Goal: Transaction & Acquisition: Obtain resource

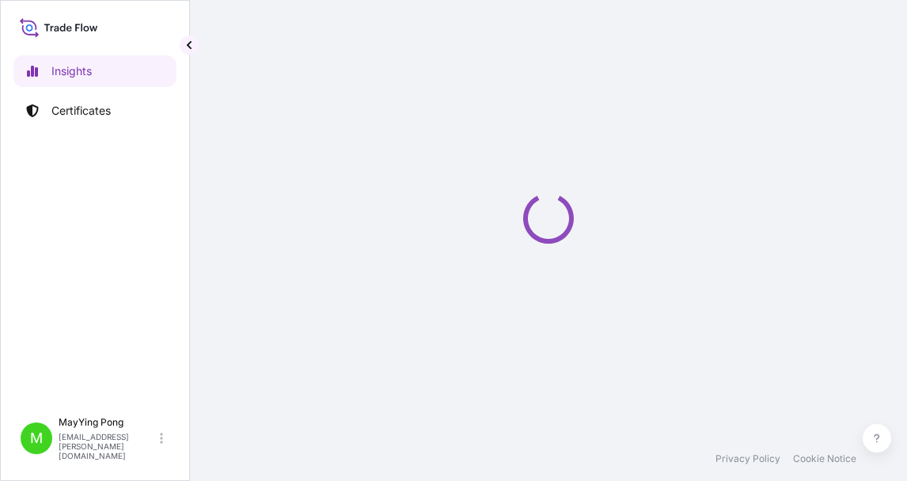
select select "2025"
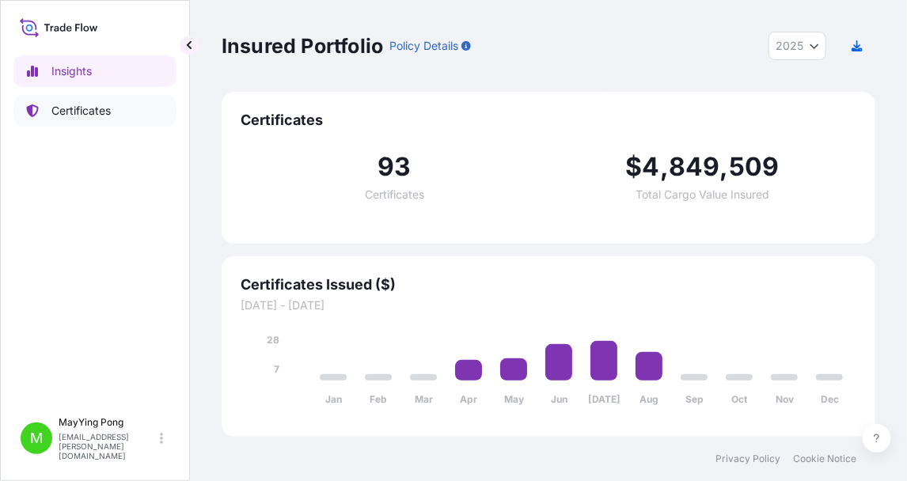
click at [89, 114] on p "Certificates" at bounding box center [80, 111] width 59 height 16
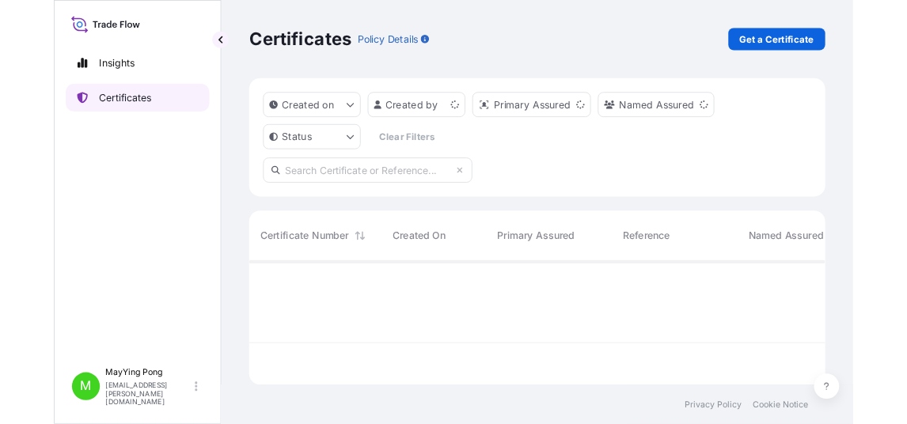
scroll to position [138, 642]
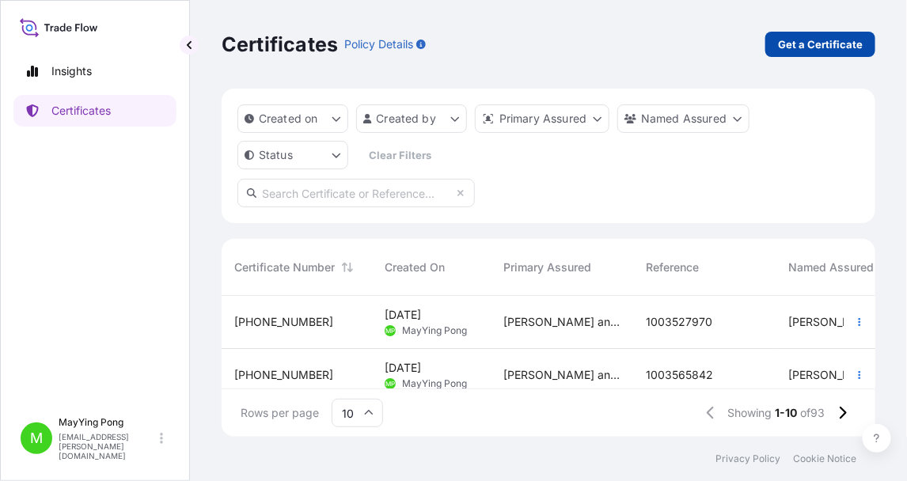
click at [825, 44] on p "Get a Certificate" at bounding box center [820, 44] width 85 height 16
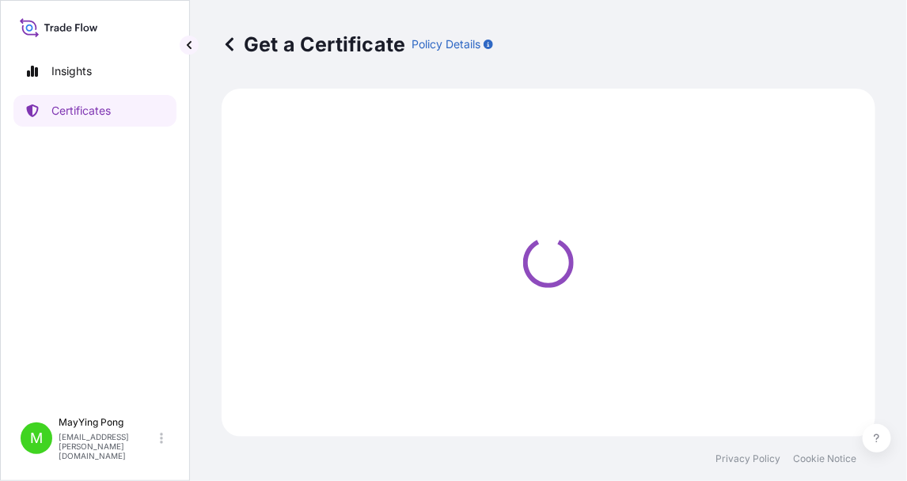
select select "Ocean Vessel"
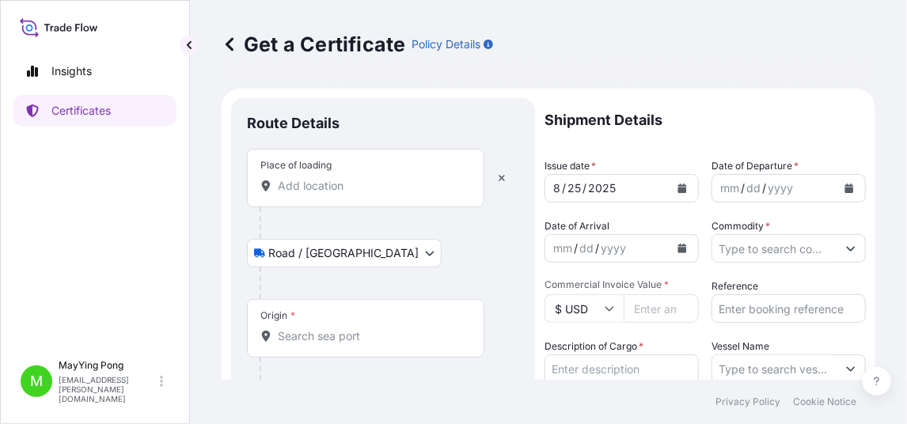
click at [399, 176] on div "Place of loading" at bounding box center [365, 178] width 237 height 59
click at [399, 178] on input "Place of loading" at bounding box center [371, 186] width 187 height 16
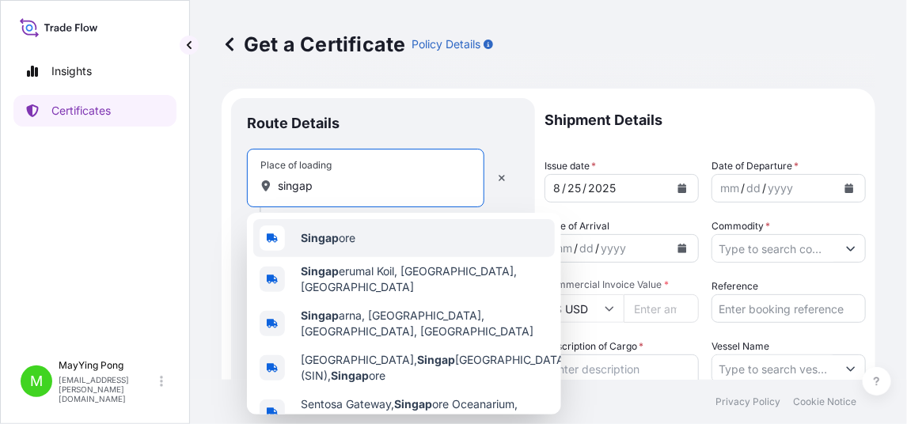
click at [382, 234] on div "Singap ore" at bounding box center [403, 238] width 301 height 38
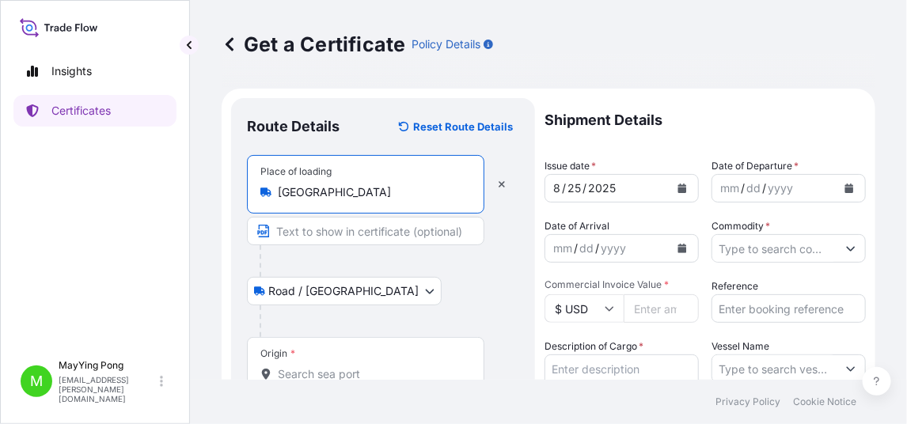
scroll to position [157, 0]
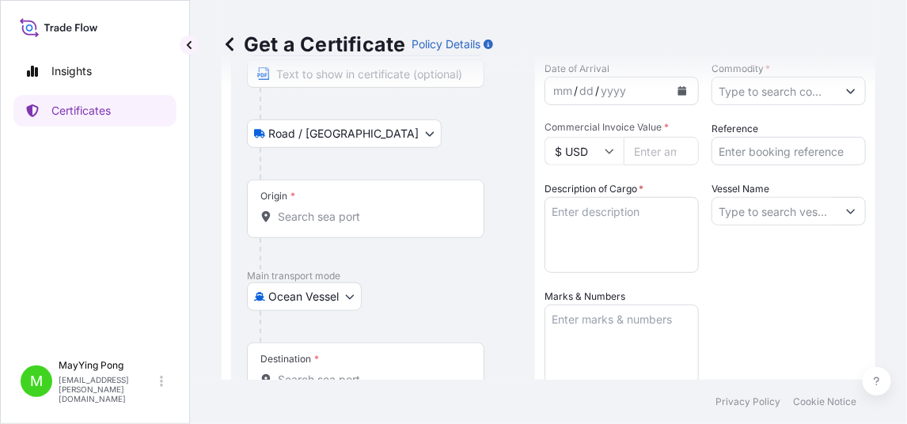
type input "[GEOGRAPHIC_DATA]"
click at [356, 209] on input "Origin *" at bounding box center [371, 217] width 187 height 16
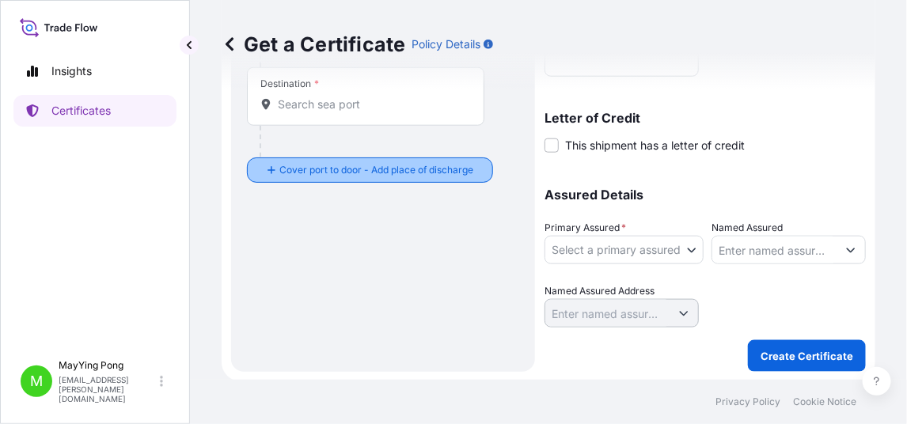
scroll to position [385, 0]
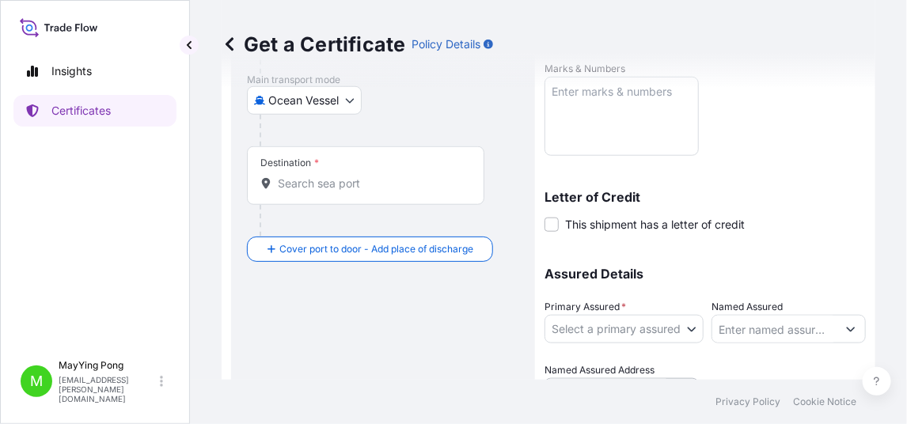
type input "SGSIN - [GEOGRAPHIC_DATA], [GEOGRAPHIC_DATA]"
click at [351, 177] on input "Destination *" at bounding box center [371, 184] width 187 height 16
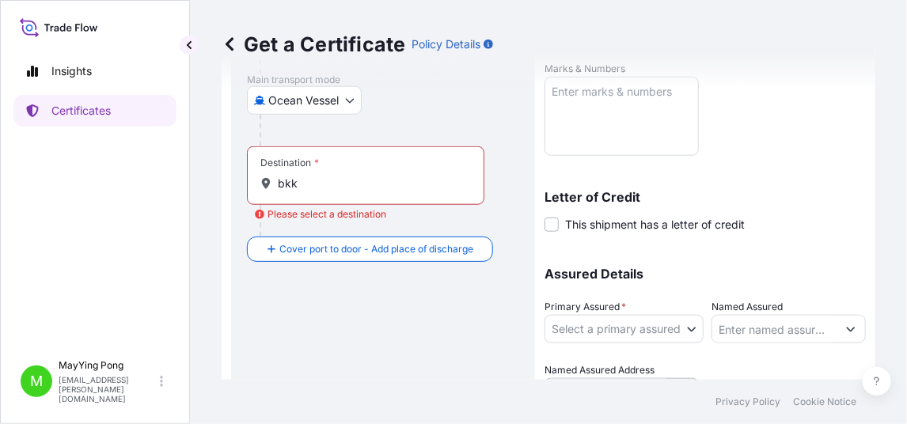
drag, startPoint x: 344, startPoint y: 191, endPoint x: 260, endPoint y: 181, distance: 84.4
click at [262, 184] on div "Destination * bkk" at bounding box center [365, 175] width 237 height 59
click at [278, 184] on input "bkk" at bounding box center [371, 184] width 187 height 16
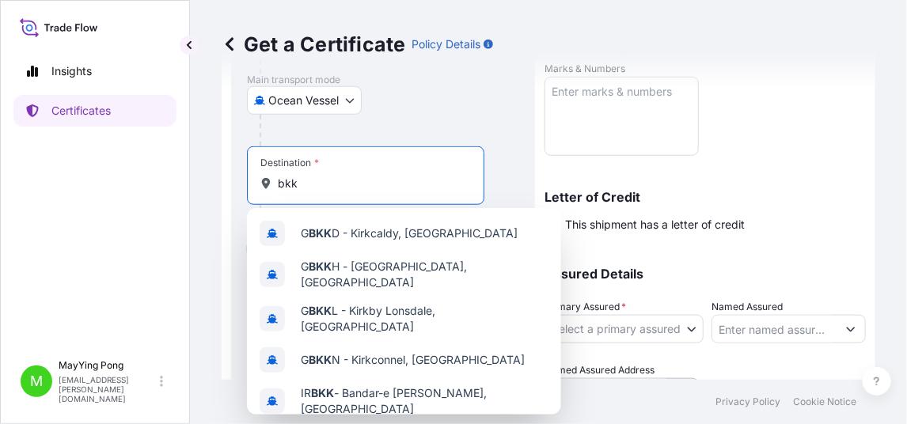
drag, startPoint x: 311, startPoint y: 181, endPoint x: 203, endPoint y: 117, distance: 125.9
click at [210, 137] on div "Get a Certificate Policy Details Route Details Reset Route Details Place of loa…" at bounding box center [548, 190] width 717 height 380
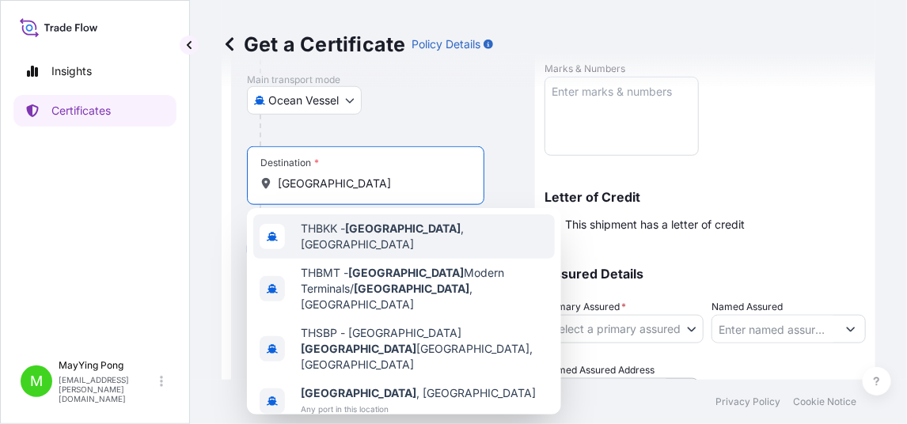
click at [343, 233] on span "THBKK - [GEOGRAPHIC_DATA] , [GEOGRAPHIC_DATA]" at bounding box center [425, 237] width 248 height 32
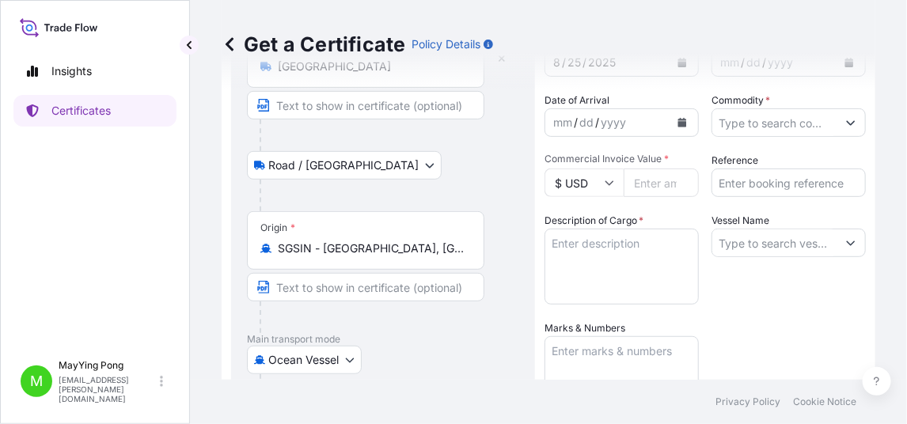
scroll to position [0, 0]
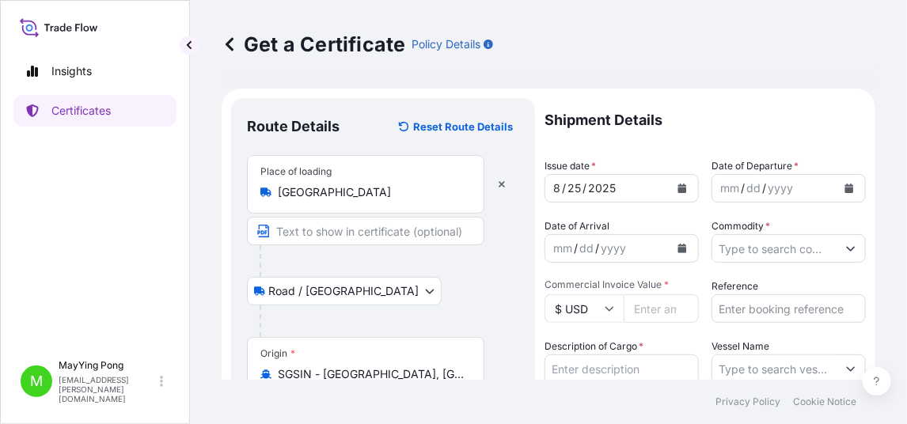
type input "THBKK - [GEOGRAPHIC_DATA], [GEOGRAPHIC_DATA]"
click at [678, 188] on icon "Calendar" at bounding box center [682, 188] width 9 height 9
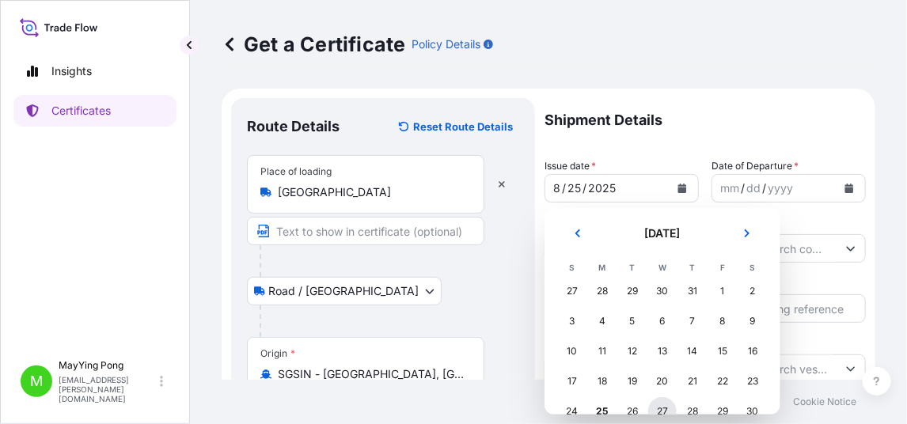
click at [656, 408] on div "27" at bounding box center [662, 411] width 28 height 28
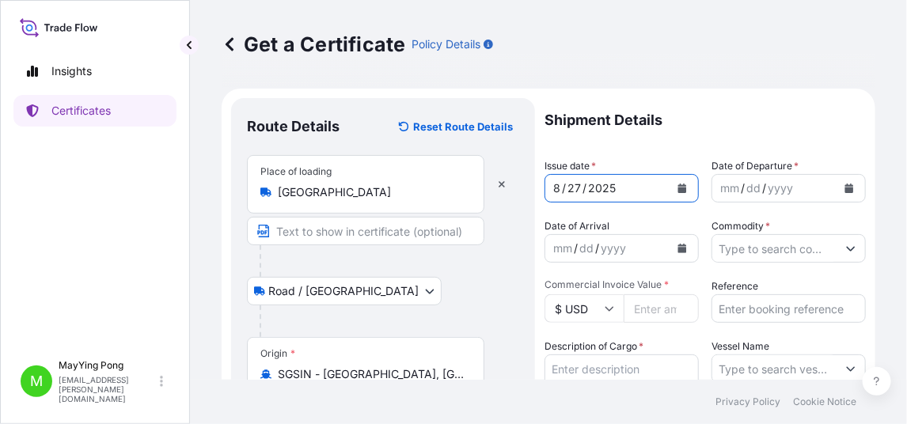
click at [845, 191] on icon "Calendar" at bounding box center [849, 188] width 9 height 9
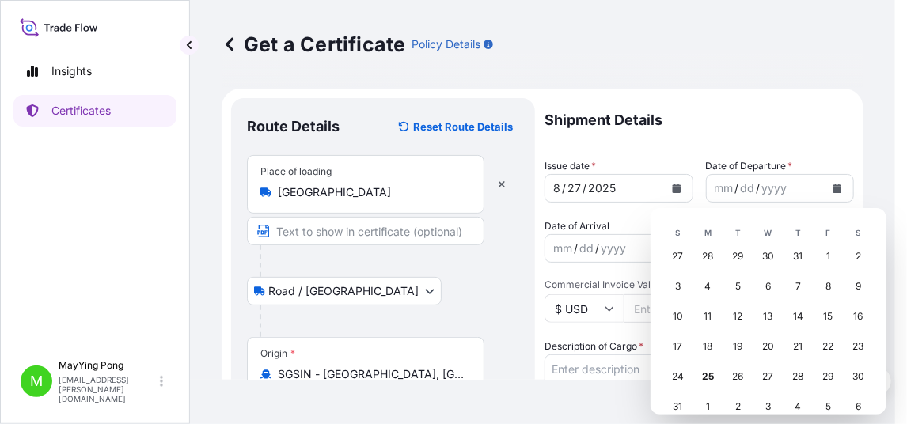
scroll to position [54, 0]
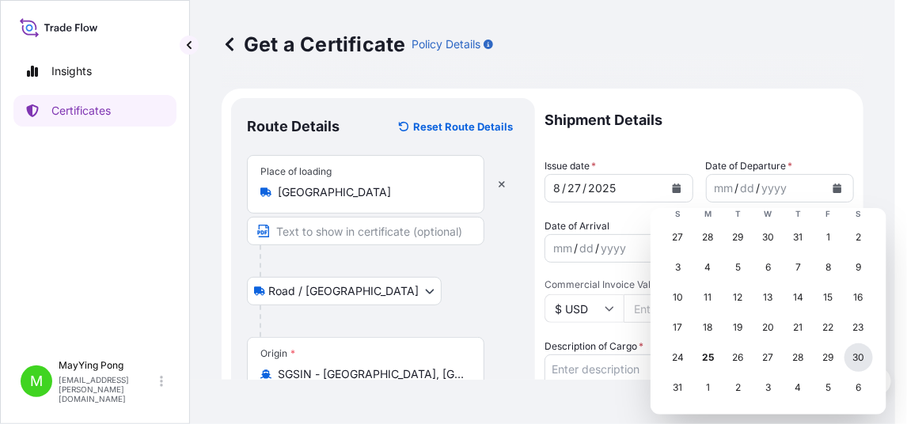
click at [859, 358] on div "30" at bounding box center [858, 357] width 28 height 28
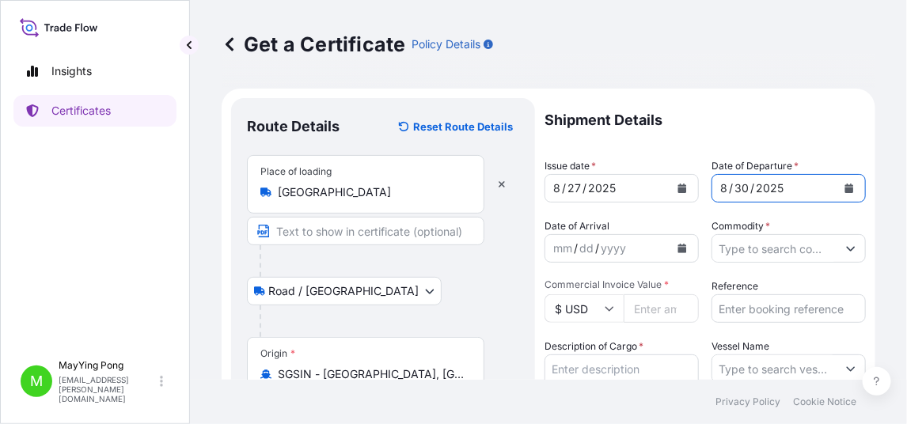
click at [845, 188] on icon "Calendar" at bounding box center [849, 188] width 9 height 9
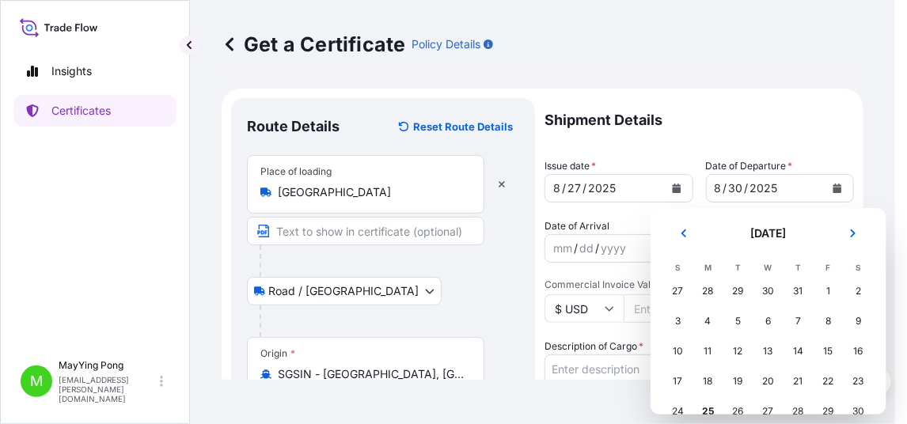
click at [768, 413] on div "27" at bounding box center [768, 411] width 28 height 28
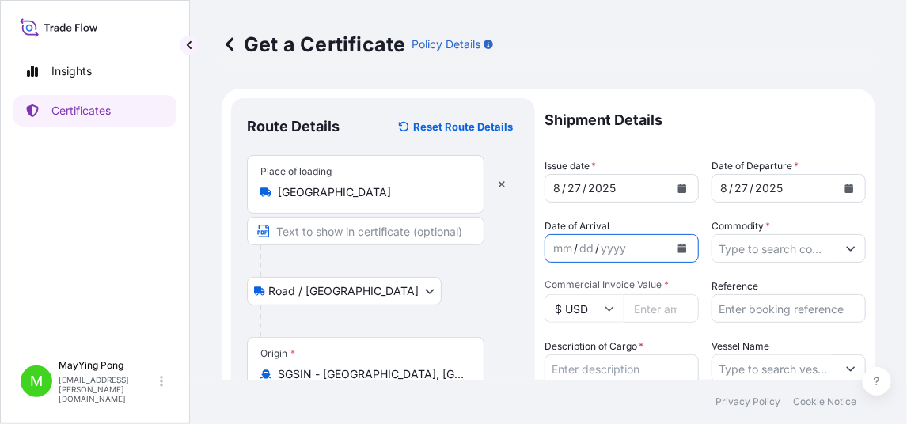
click at [670, 249] on button "Calendar" at bounding box center [681, 248] width 25 height 25
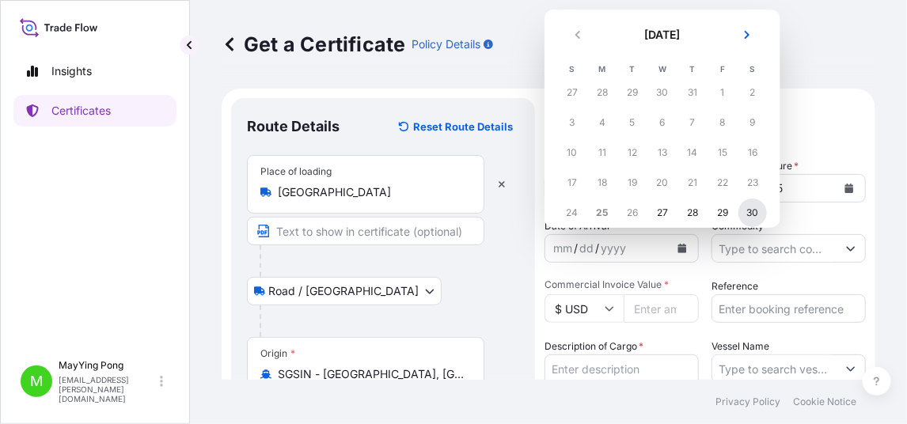
click at [754, 214] on div "30" at bounding box center [752, 213] width 28 height 28
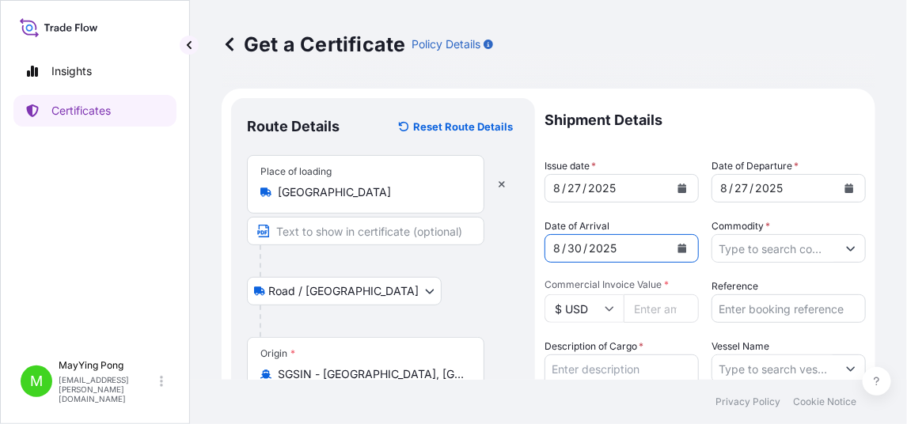
click at [761, 247] on input "Commodity *" at bounding box center [774, 248] width 124 height 28
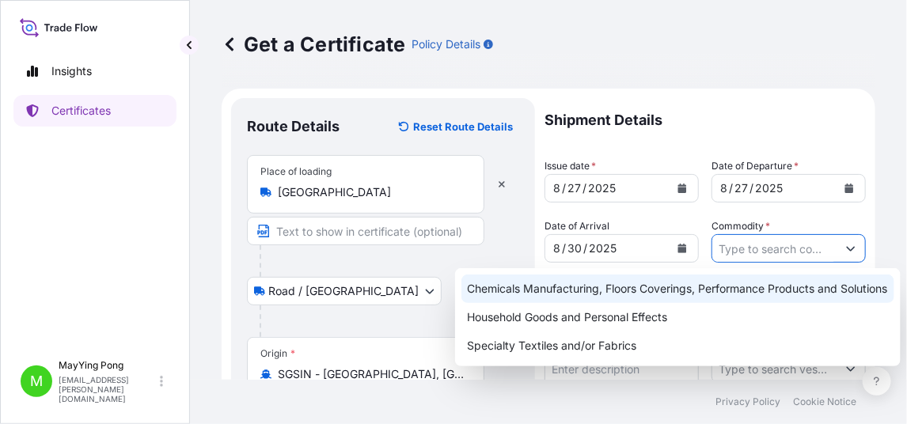
click at [722, 289] on div "Chemicals Manufacturing, Floors Coverings, Performance Products and Solutions" at bounding box center [677, 289] width 433 height 28
type input "Chemicals Manufacturing, Floors Coverings, Performance Products and Solutions"
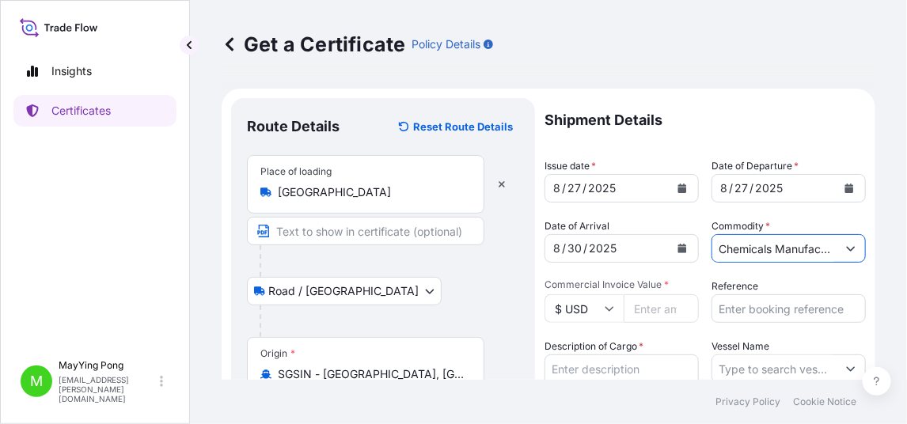
click at [646, 309] on input "Commercial Invoice Value *" at bounding box center [661, 308] width 75 height 28
type input "45900"
click at [745, 304] on input "Reference" at bounding box center [788, 308] width 154 height 28
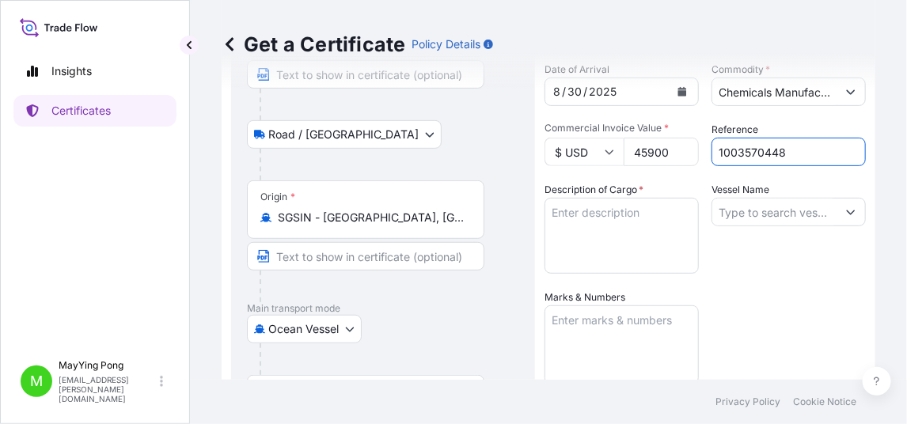
scroll to position [157, 0]
type input "1003570448"
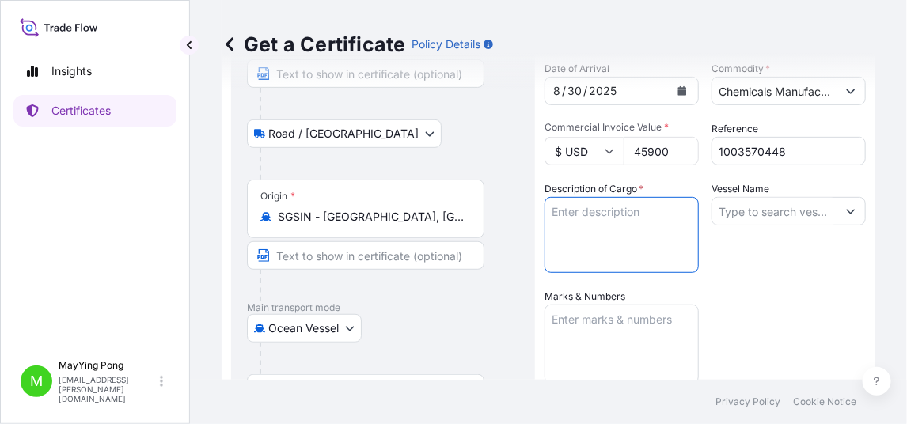
click at [578, 218] on textarea "Description of Cargo *" at bounding box center [621, 235] width 154 height 76
type textarea "2 pallets - 1000kgs (100bags) Millad NX8000"
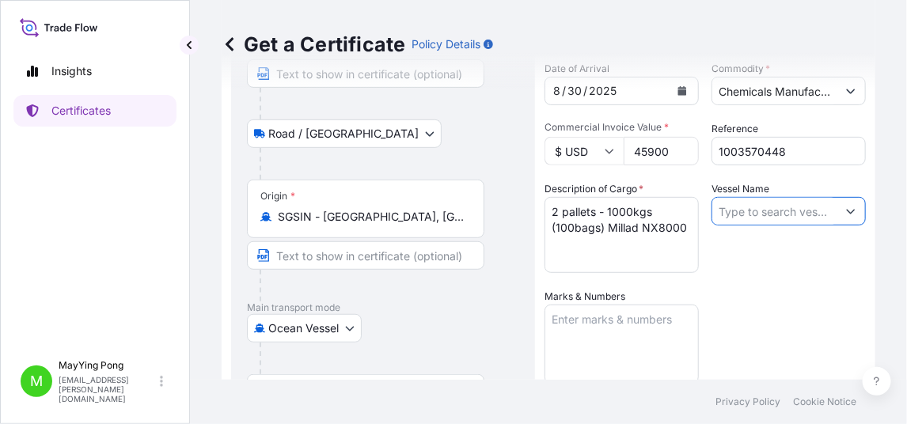
click at [718, 207] on input "Vessel Name" at bounding box center [774, 211] width 124 height 28
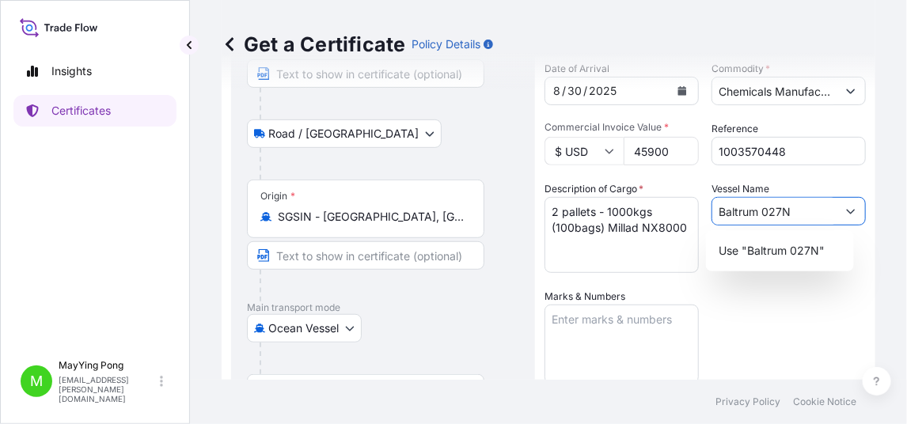
type input "Baltrum 027N"
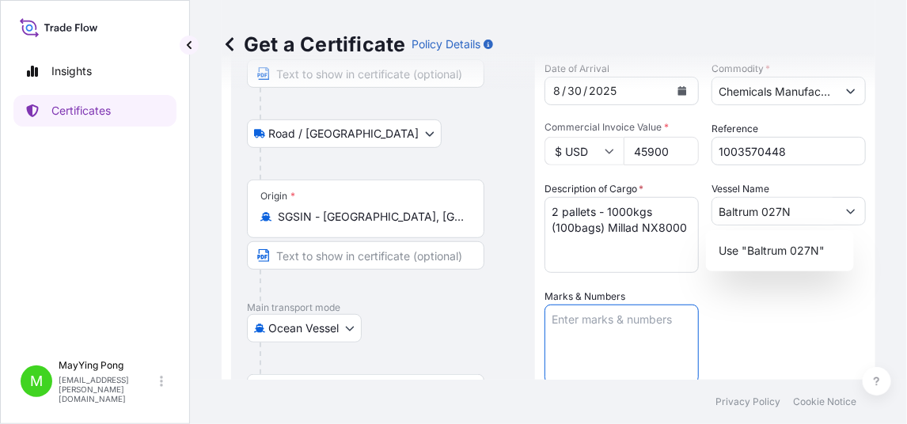
click at [605, 311] on textarea "Marks & Numbers" at bounding box center [621, 344] width 154 height 79
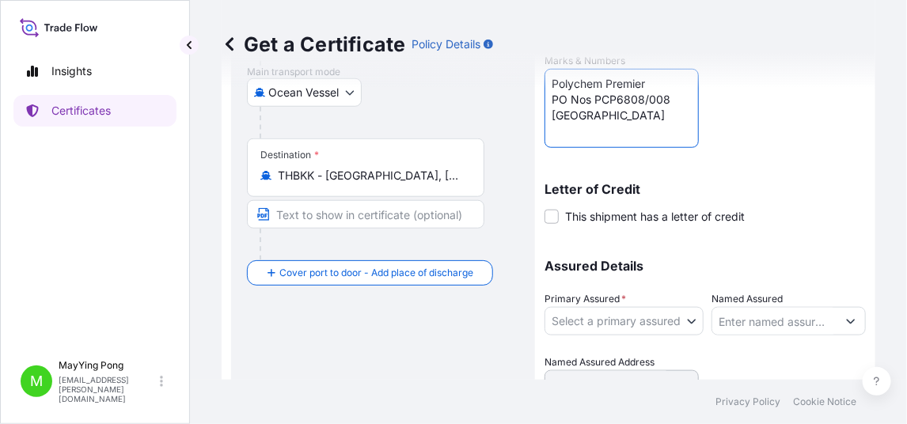
scroll to position [464, 0]
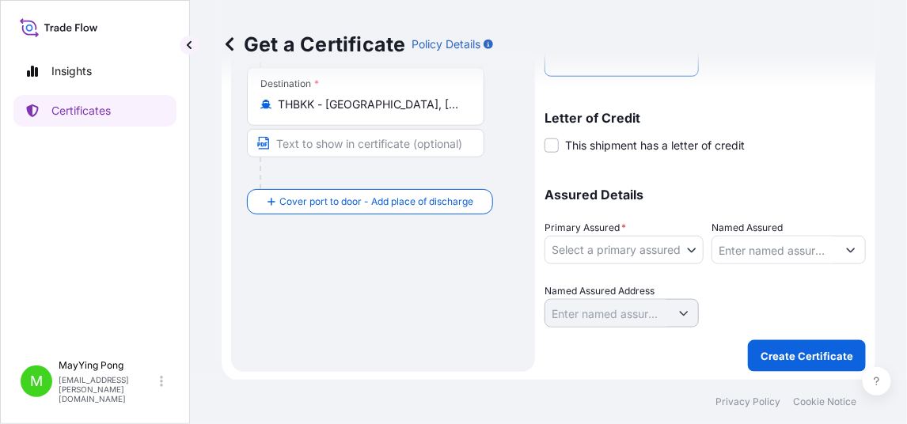
type textarea "Polychem Premier PO Nos PCP6808/008 [GEOGRAPHIC_DATA]"
click at [685, 247] on body "Insights Certificates M MayYing Pong [EMAIL_ADDRESS][PERSON_NAME][DOMAIN_NAME] …" at bounding box center [453, 212] width 907 height 424
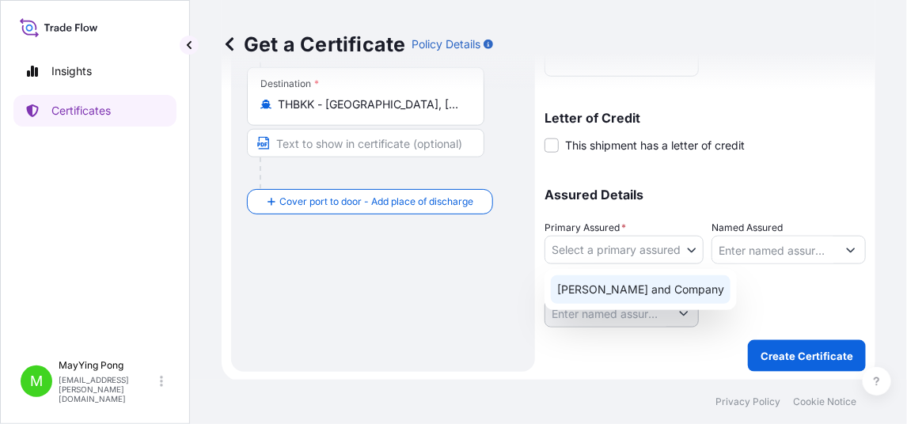
click at [673, 285] on div "[PERSON_NAME] and Company" at bounding box center [641, 289] width 180 height 28
select select "31531"
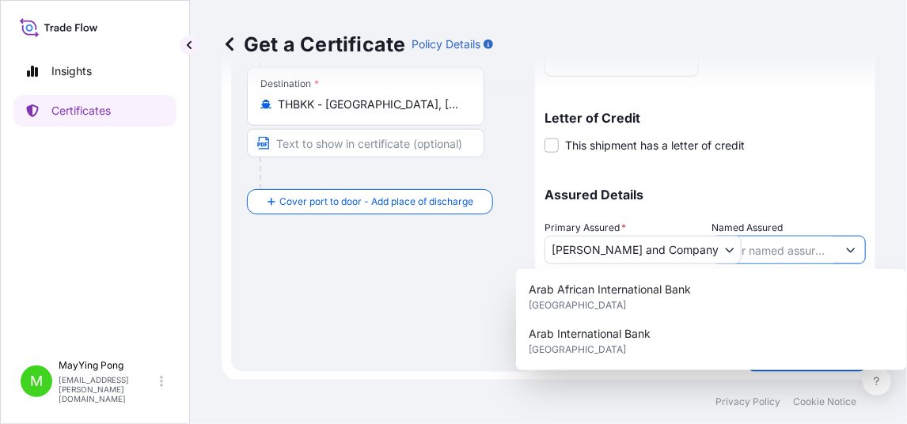
click at [760, 243] on input "Named Assured" at bounding box center [774, 250] width 124 height 28
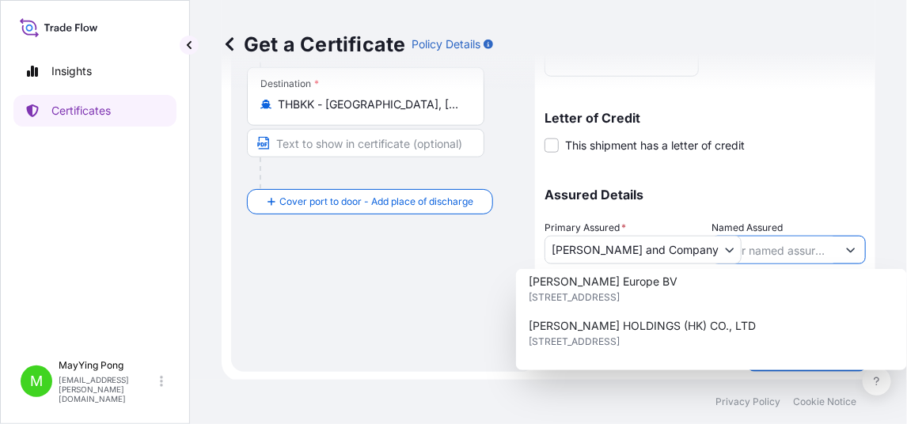
scroll to position [316, 0]
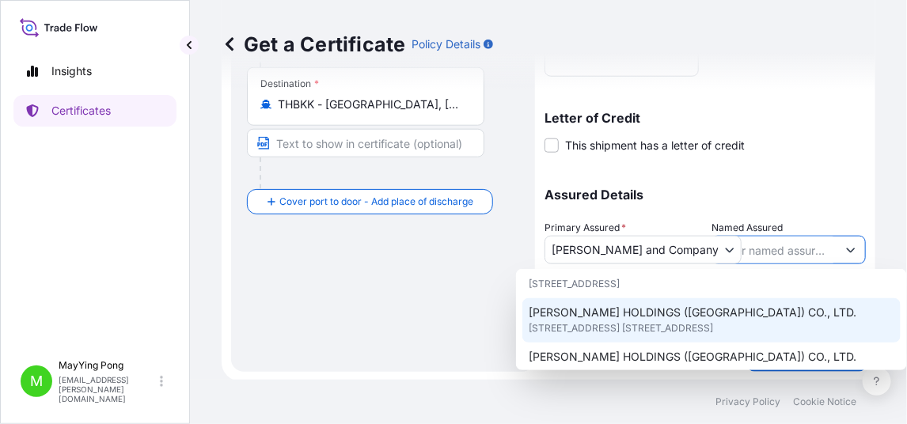
click at [658, 320] on span "[STREET_ADDRESS] [STREET_ADDRESS]" at bounding box center [621, 328] width 184 height 16
type input "[PERSON_NAME] HOLDINGS ([GEOGRAPHIC_DATA]) CO., LTD."
type input "[STREET_ADDRESS] [STREET_ADDRESS],"
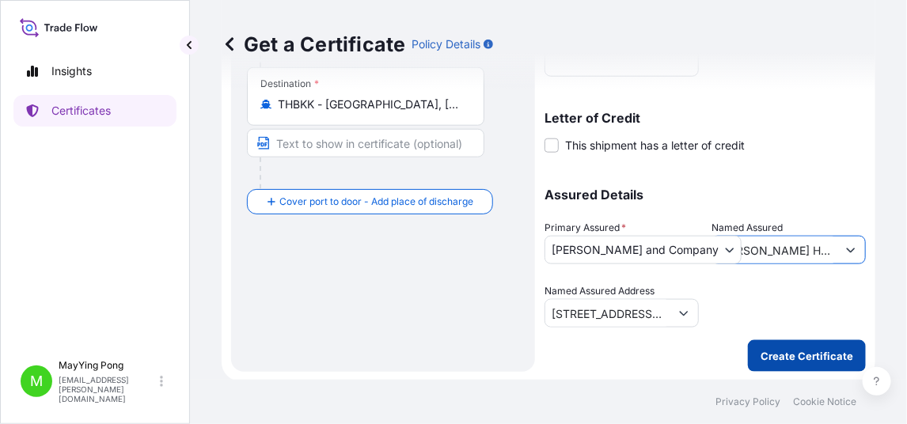
click at [775, 351] on p "Create Certificate" at bounding box center [806, 356] width 93 height 16
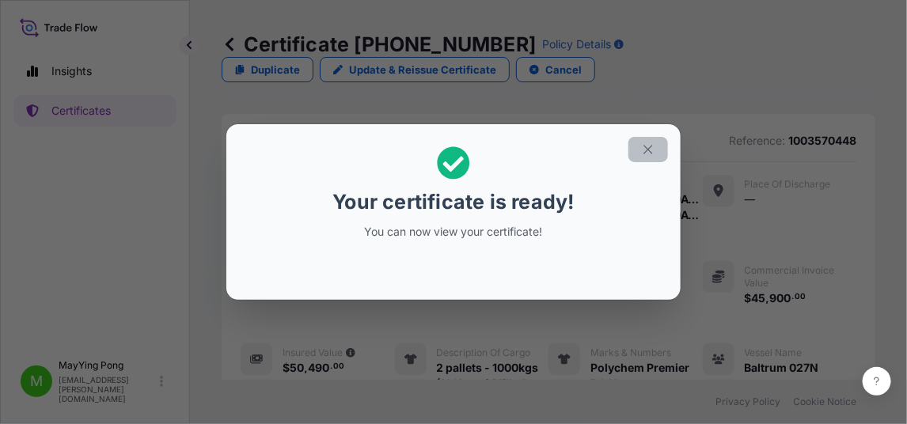
click at [646, 150] on icon "button" at bounding box center [648, 149] width 14 height 14
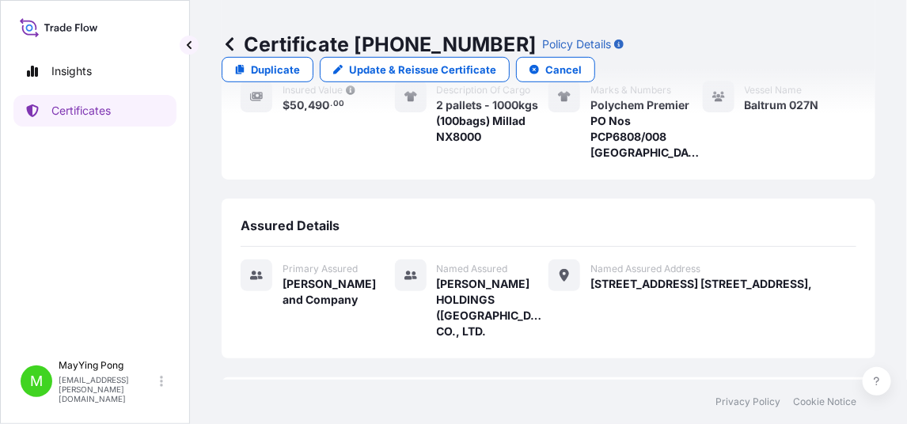
scroll to position [389, 0]
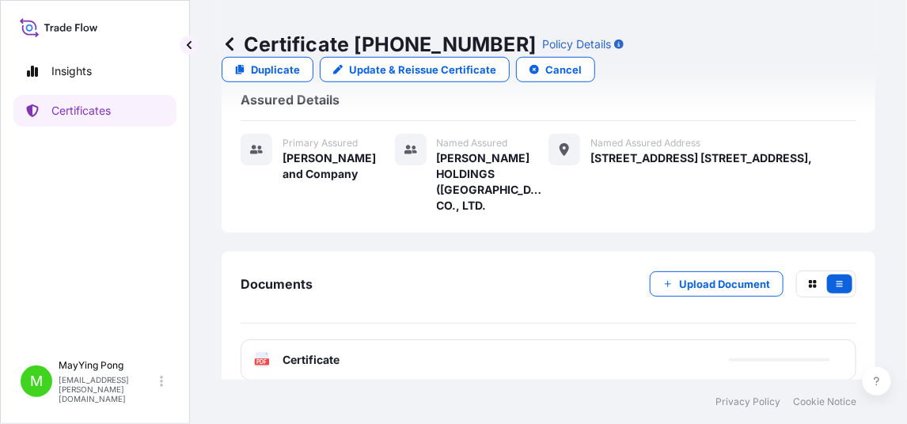
click at [311, 352] on span "Certificate" at bounding box center [310, 360] width 57 height 16
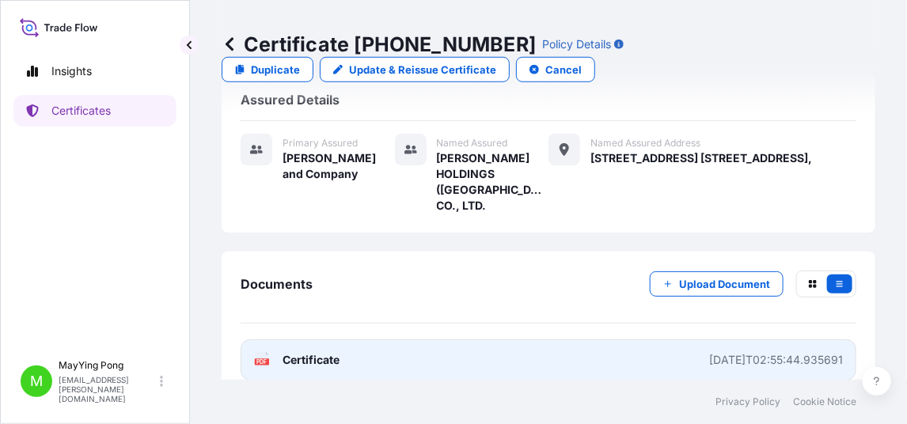
click at [271, 352] on div "PDF Certificate" at bounding box center [296, 360] width 85 height 16
